Goal: Transaction & Acquisition: Subscribe to service/newsletter

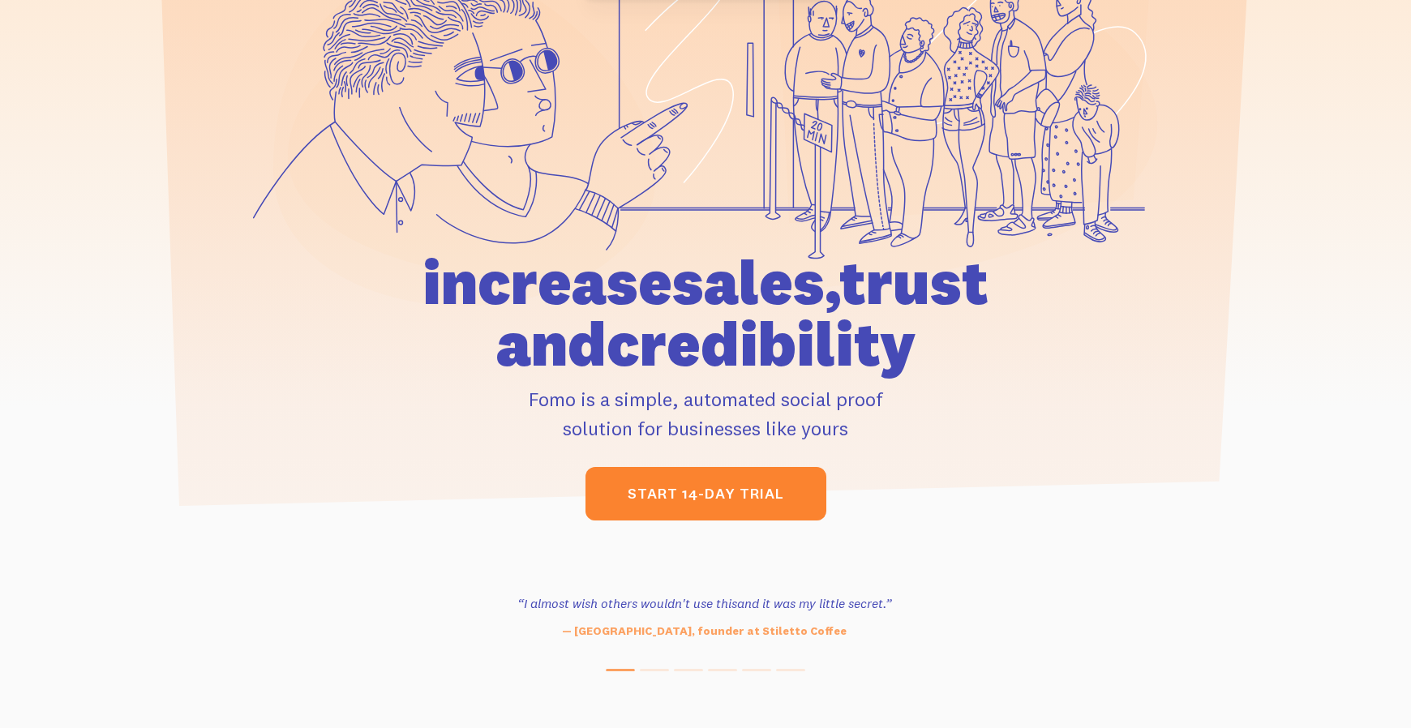
click at [698, 508] on link "start 14-day trial" at bounding box center [706, 494] width 241 height 54
